Goal: Communication & Community: Participate in discussion

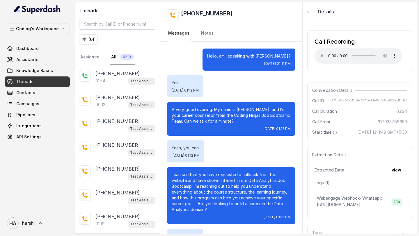
scroll to position [592, 0]
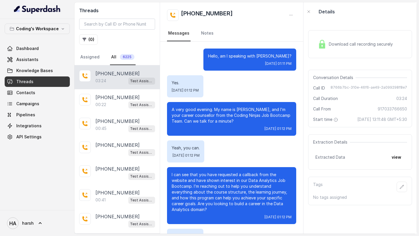
scroll to position [834, 0]
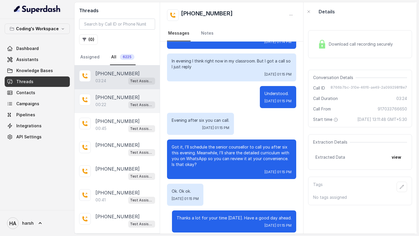
click at [119, 95] on p "[PHONE_NUMBER]" at bounding box center [118, 97] width 44 height 7
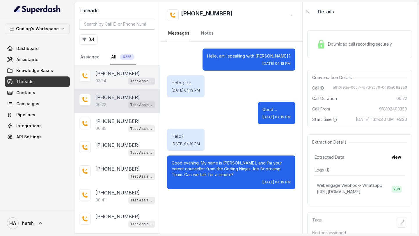
click at [118, 80] on div "03:24 Test Assistant-3" at bounding box center [126, 81] width 60 height 8
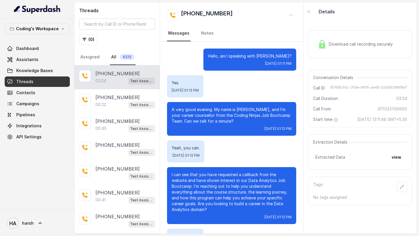
scroll to position [834, 0]
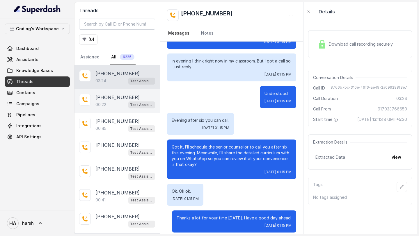
click at [119, 95] on p "[PHONE_NUMBER]" at bounding box center [118, 97] width 44 height 7
